Goal: Task Accomplishment & Management: Complete application form

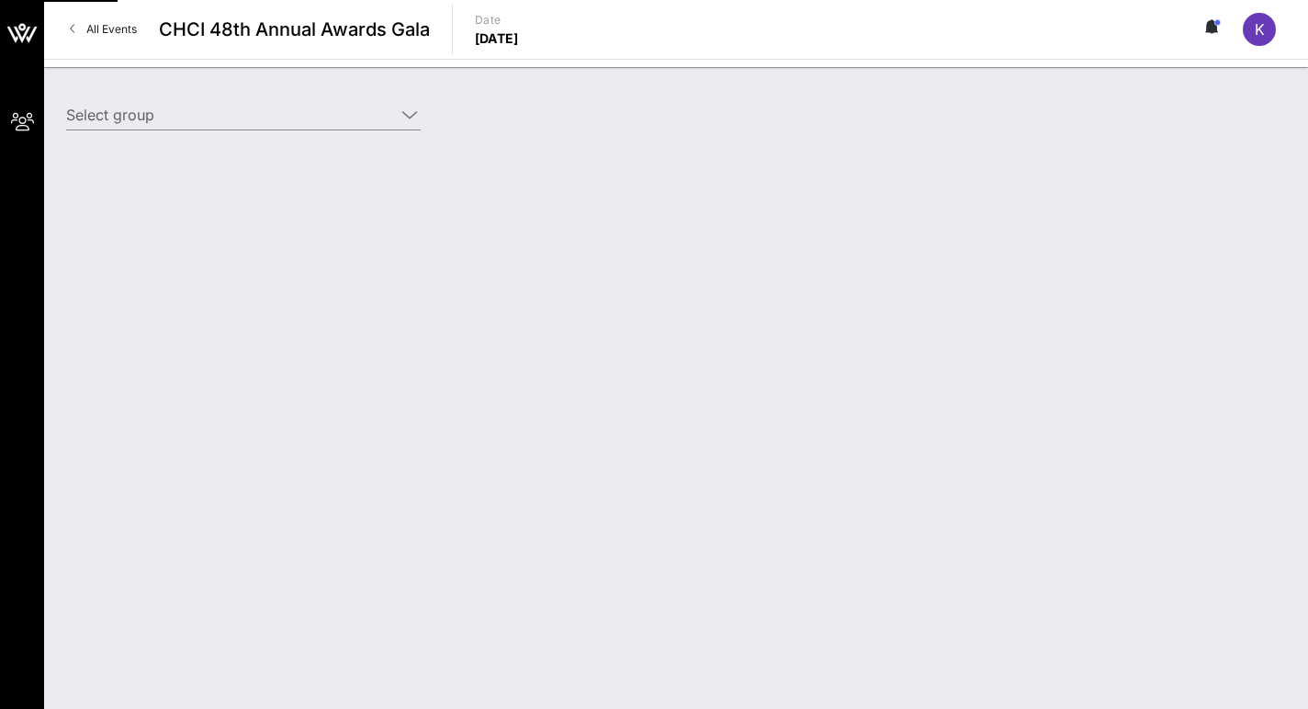
type input "[PERSON_NAME] Holdings ([PERSON_NAME] Holdings) [[PERSON_NAME], [DOMAIN_NAME][E…"
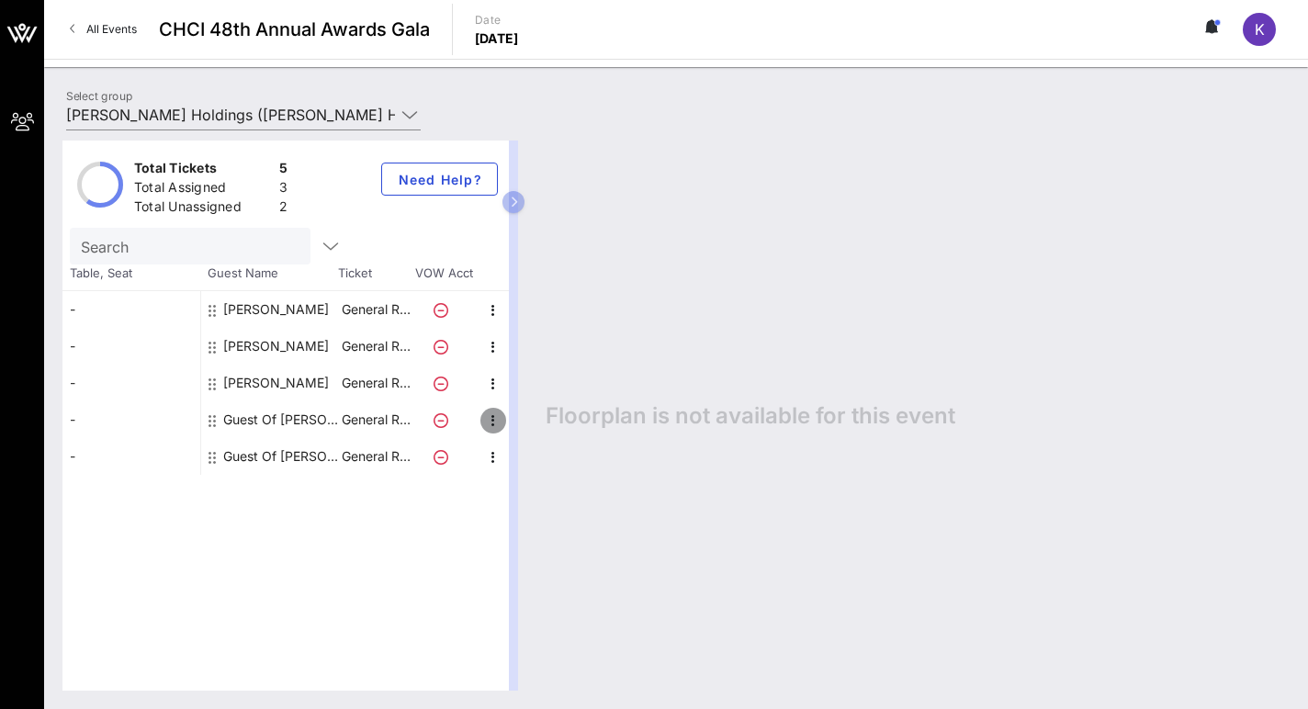
click at [493, 419] on icon "button" at bounding box center [493, 421] width 22 height 22
click at [520, 424] on div "Edit" at bounding box center [539, 426] width 66 height 37
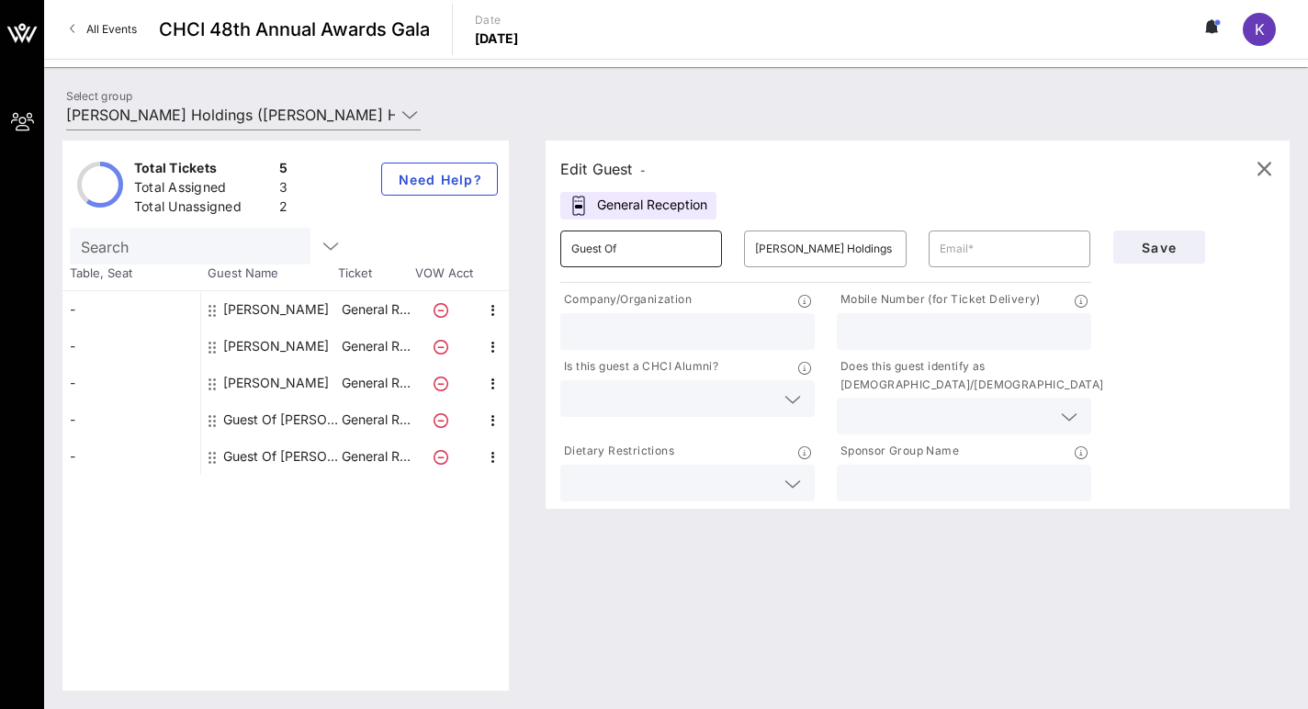
click at [661, 253] on input "Guest Of" at bounding box center [641, 248] width 140 height 29
type input "Alondra"
click at [784, 258] on input "Nielsen Holdings" at bounding box center [825, 248] width 140 height 29
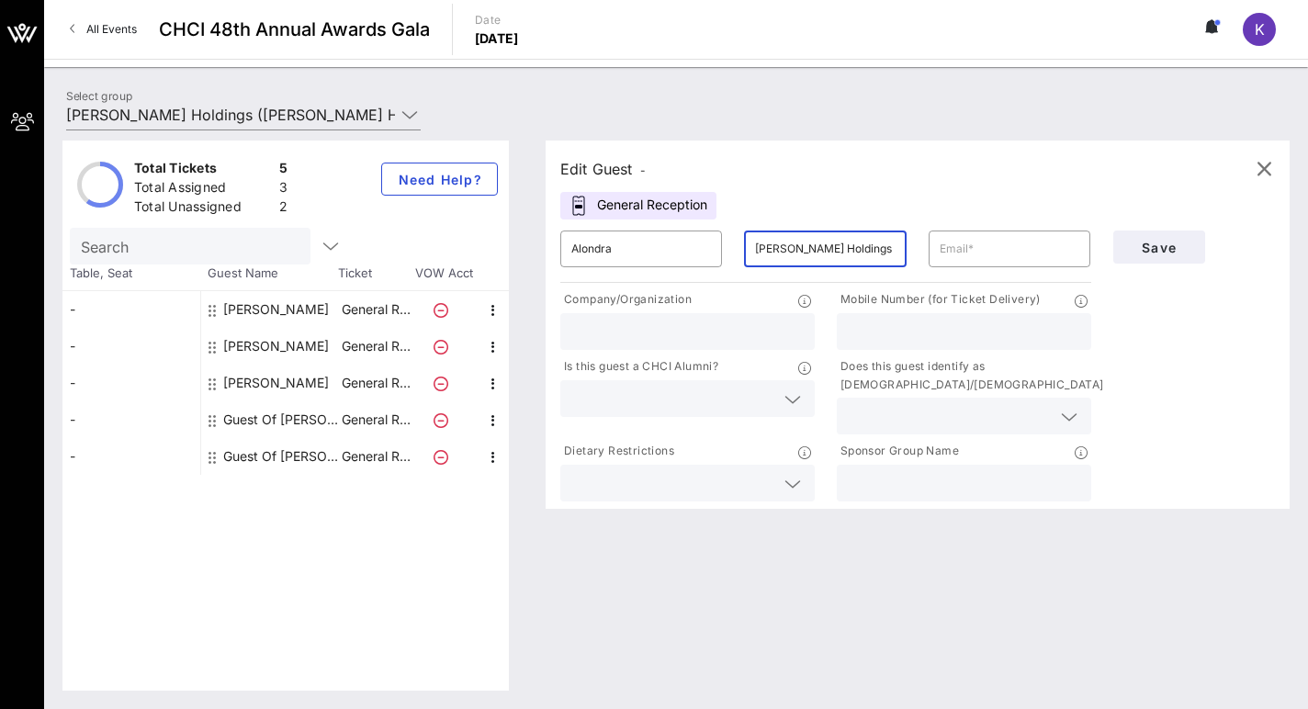
click at [784, 258] on input "Nielsen Holdings" at bounding box center [825, 248] width 140 height 29
type input "Navarro"
click at [965, 252] on input "text" at bounding box center [1010, 248] width 140 height 29
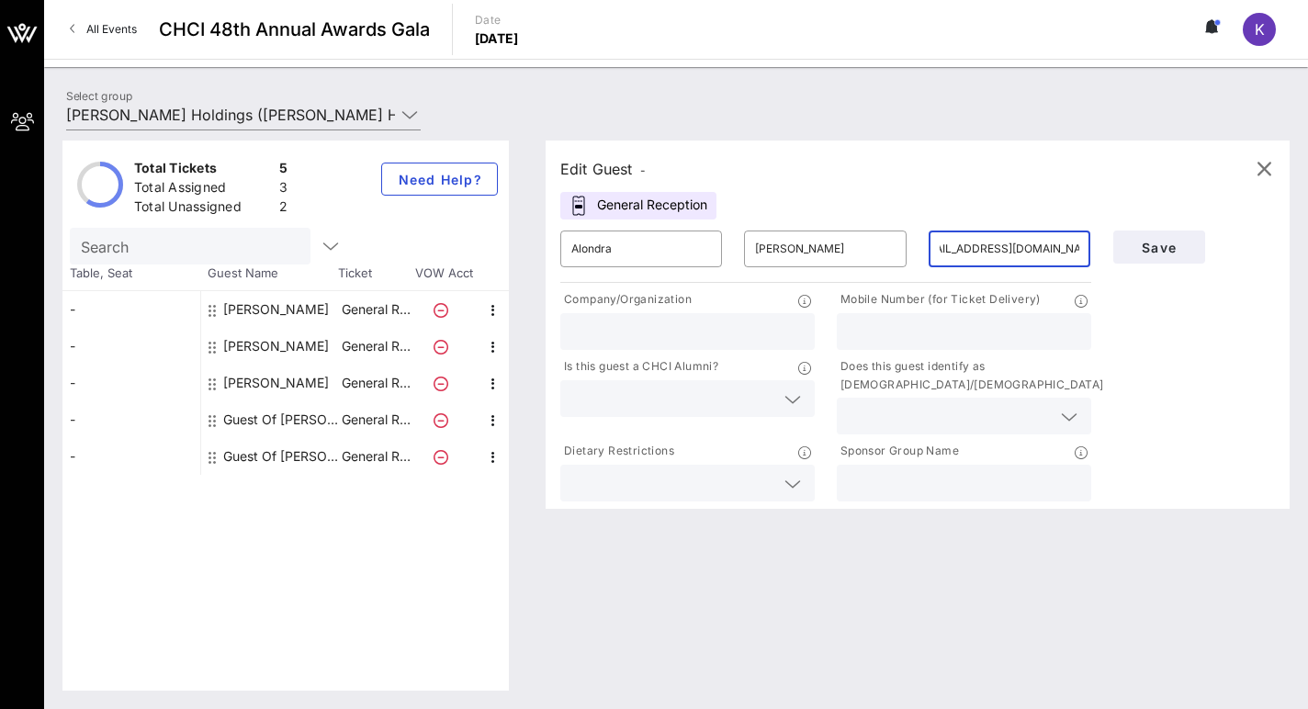
scroll to position [0, 31]
type input "anavarro@americanprogress.org"
click at [592, 339] on input "text" at bounding box center [687, 332] width 232 height 24
click at [1013, 261] on input "anavarro@americanprogress.org" at bounding box center [1010, 248] width 140 height 29
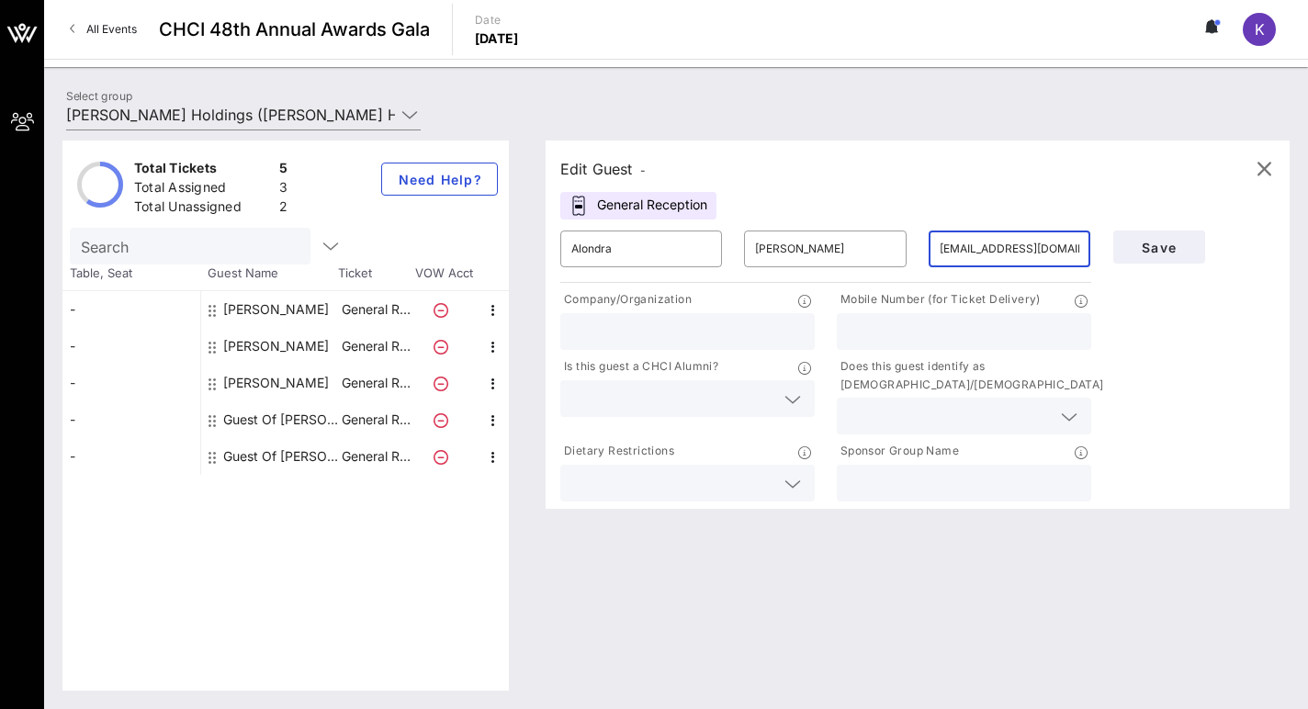
click at [1012, 243] on input "anavarro@americanprogress.org" at bounding box center [1010, 248] width 140 height 29
click at [1144, 249] on span "Save" at bounding box center [1159, 248] width 62 height 16
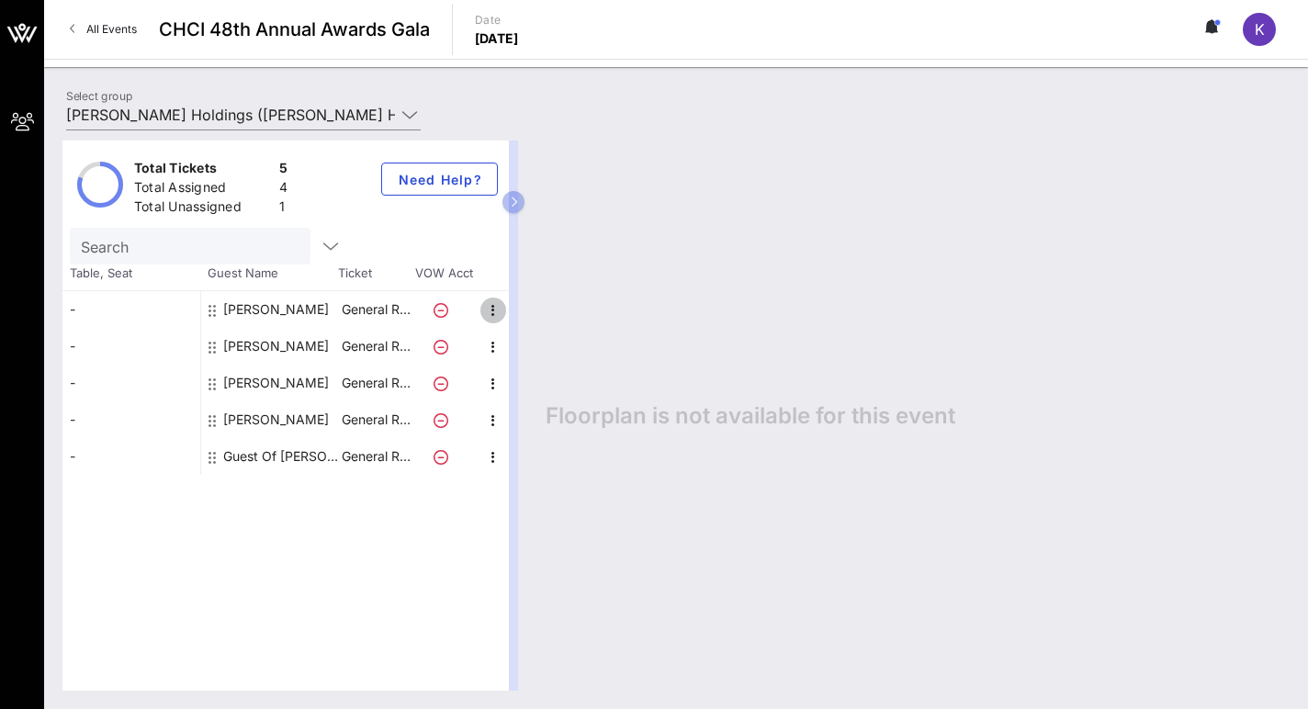
click at [500, 309] on icon "button" at bounding box center [493, 310] width 22 height 22
click at [524, 315] on div "Edit" at bounding box center [539, 316] width 37 height 15
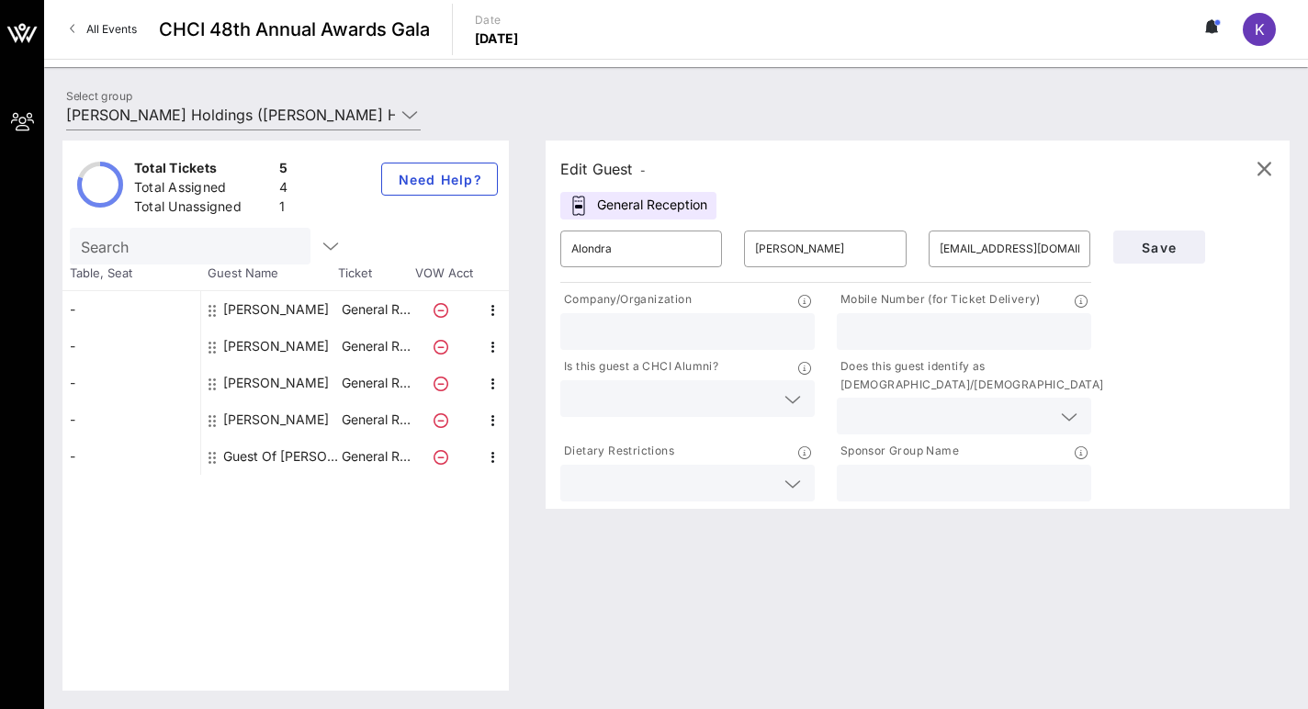
click at [784, 327] on input "text" at bounding box center [687, 332] width 232 height 24
type input "CAP"
click at [872, 336] on input "text" at bounding box center [964, 332] width 232 height 24
type input "8055095268"
click at [797, 400] on icon at bounding box center [792, 400] width 17 height 22
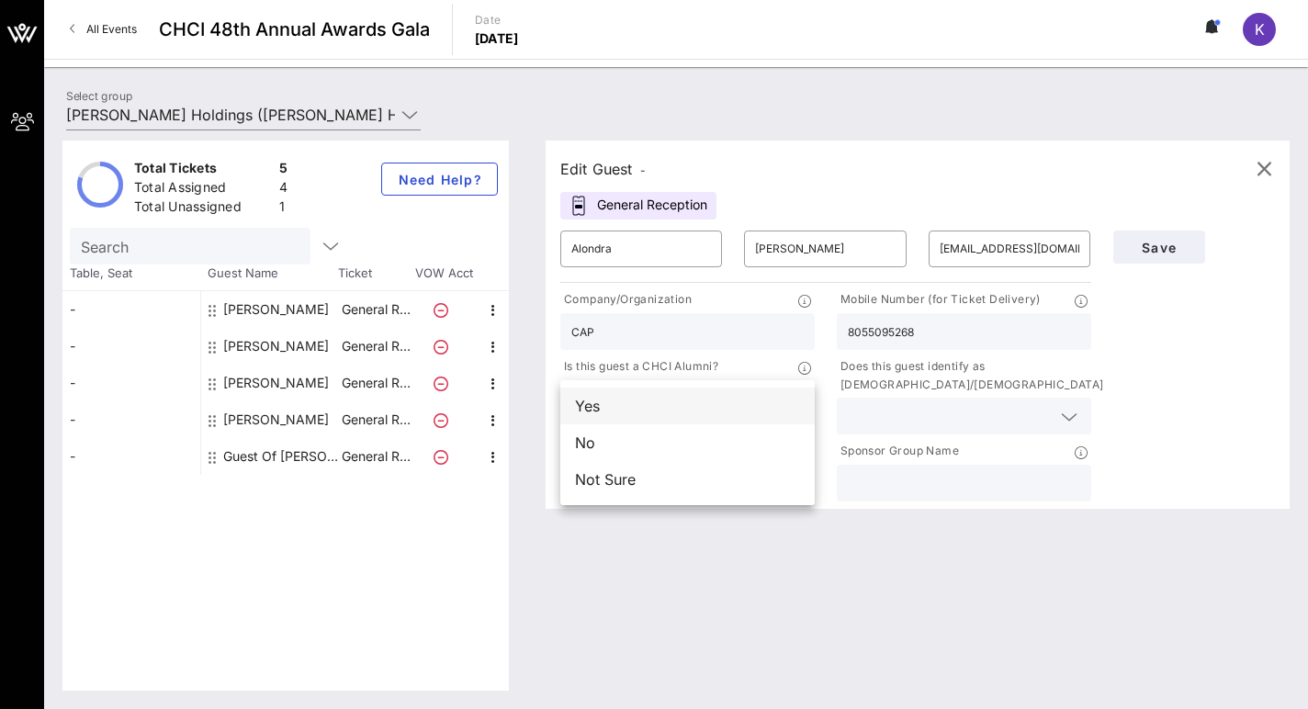
click at [753, 405] on div "Yes" at bounding box center [687, 406] width 254 height 37
click at [901, 410] on input "text" at bounding box center [949, 416] width 203 height 24
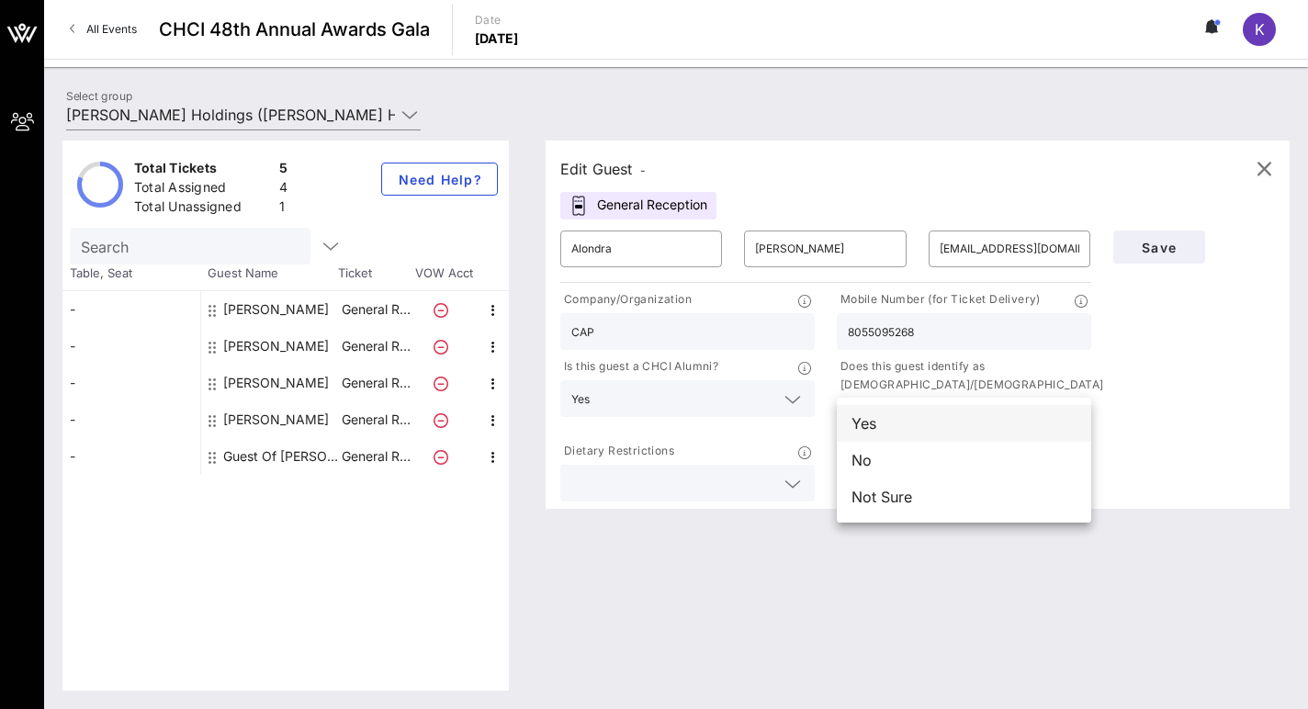
click at [897, 423] on div "Yes" at bounding box center [964, 423] width 254 height 37
click at [874, 481] on input "text" at bounding box center [964, 483] width 232 height 24
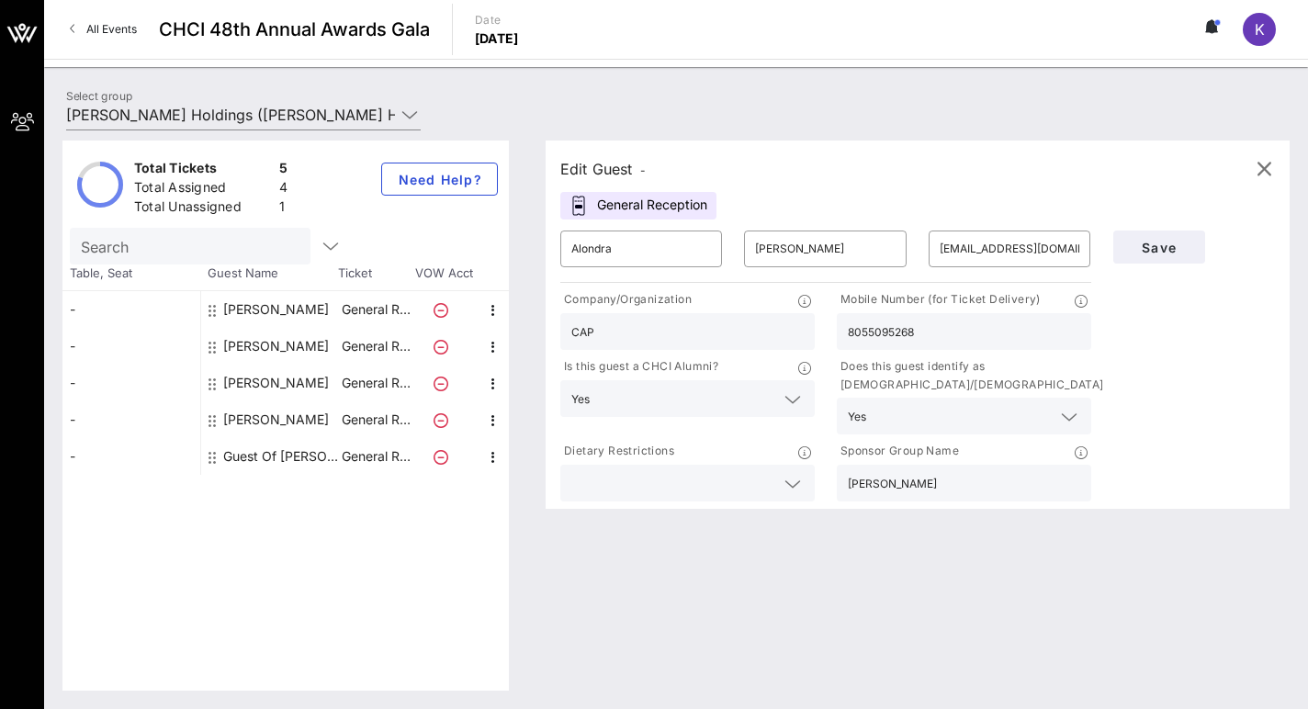
type input "Nielsen"
click at [787, 483] on icon at bounding box center [792, 484] width 17 height 22
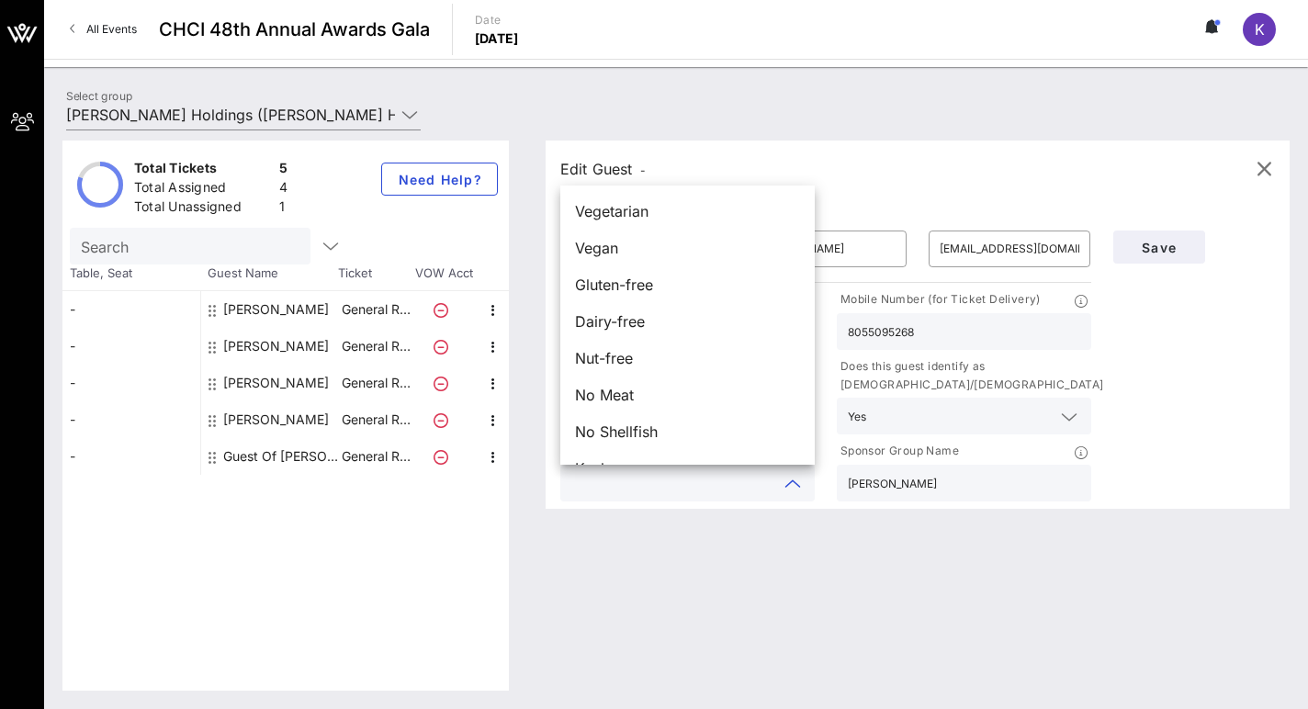
click at [849, 168] on div "Edit Guest -" at bounding box center [917, 169] width 715 height 28
